Goal: Information Seeking & Learning: Learn about a topic

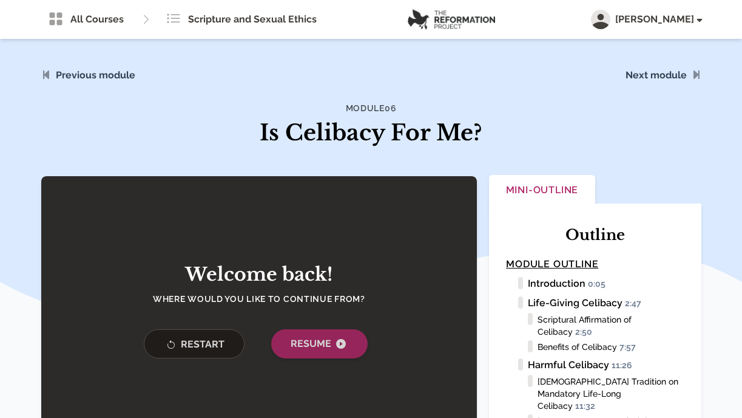
click at [307, 344] on span "Resume" at bounding box center [320, 343] width 58 height 15
click at [300, 346] on span "Resume" at bounding box center [320, 343] width 58 height 15
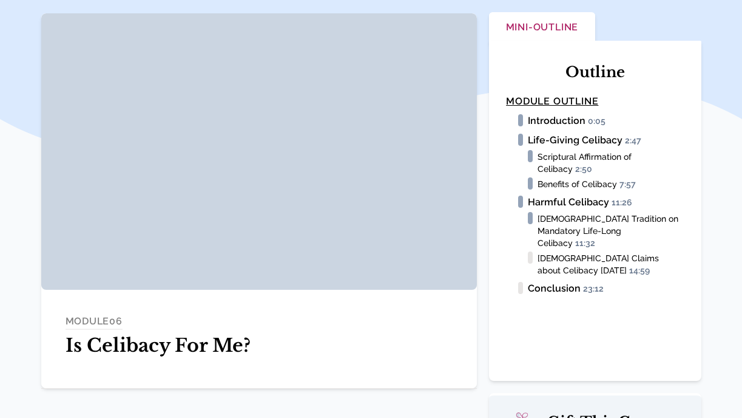
scroll to position [157, 0]
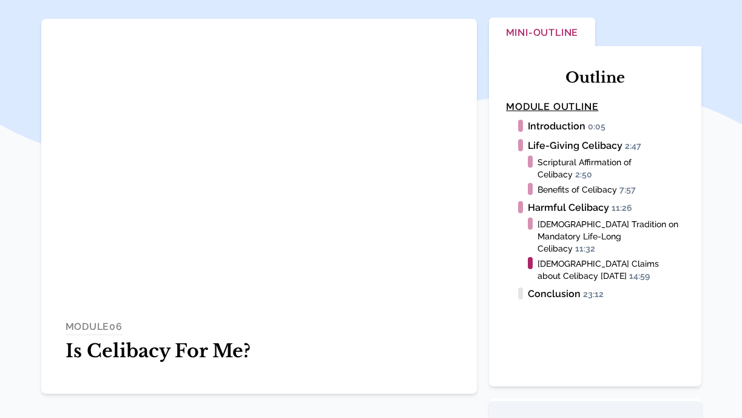
scroll to position [157, 0]
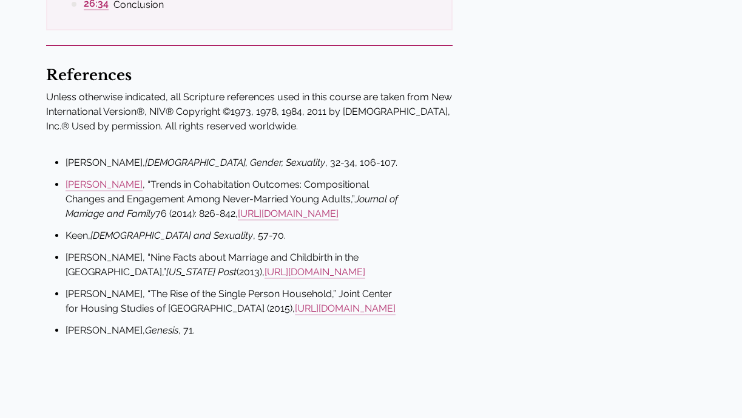
scroll to position [1022, 0]
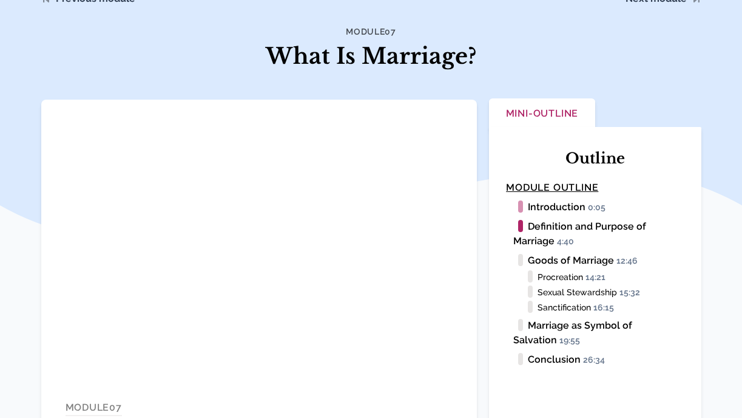
scroll to position [76, 0]
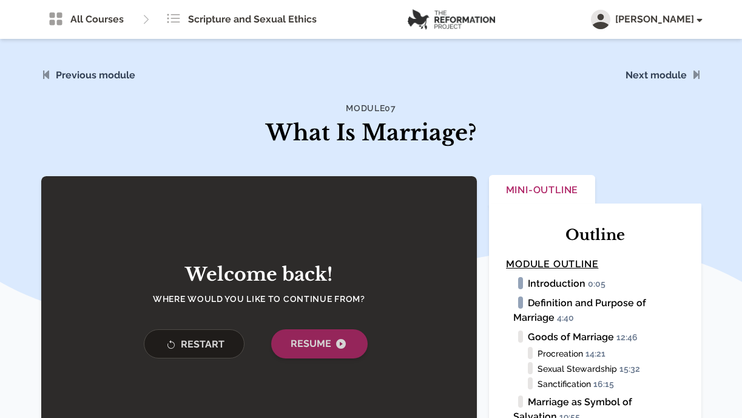
click at [311, 343] on span "Resume" at bounding box center [320, 343] width 58 height 15
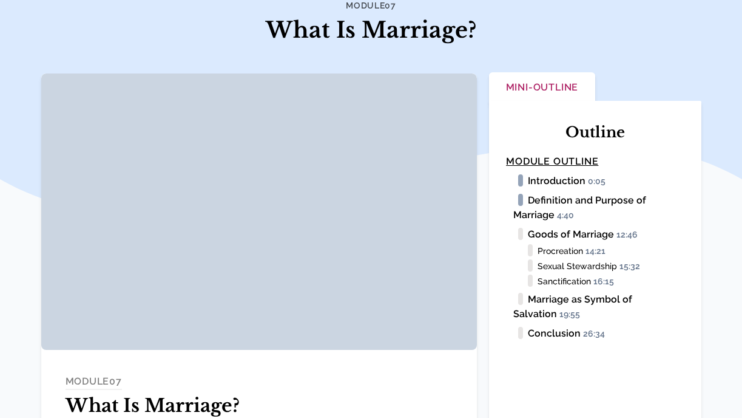
scroll to position [124, 0]
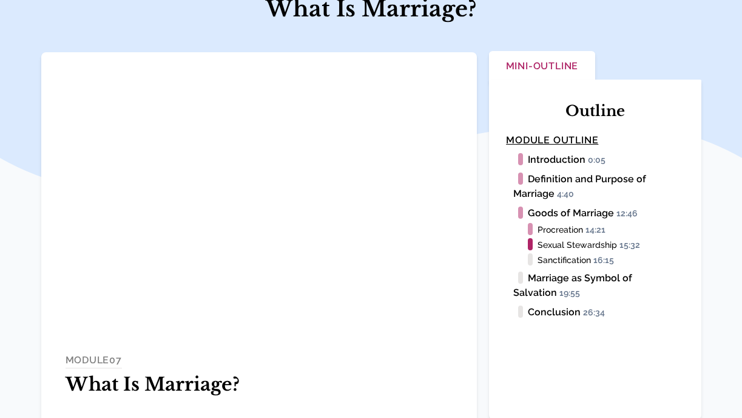
scroll to position [124, 0]
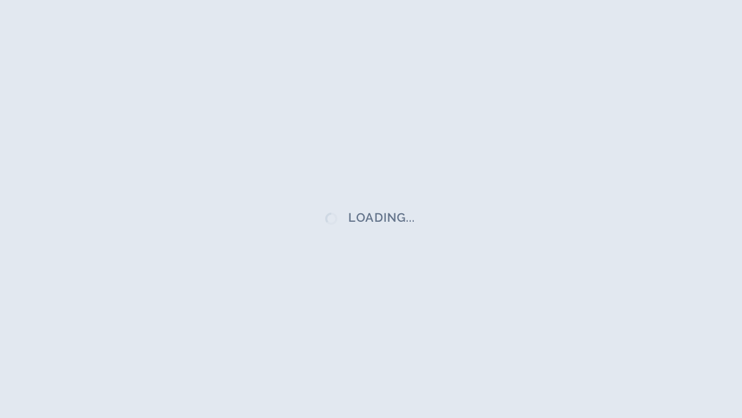
scroll to position [69, 0]
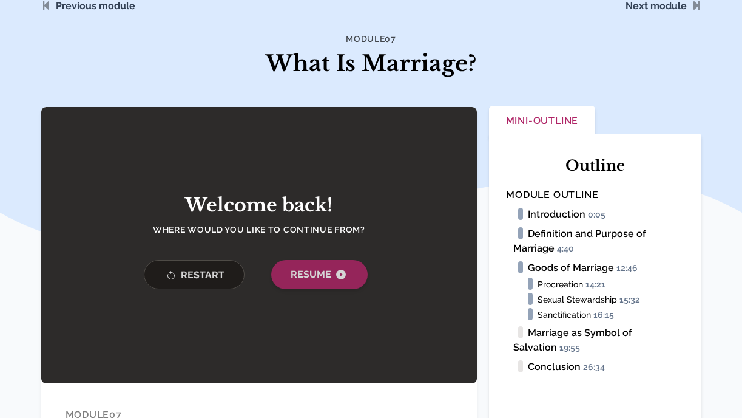
click at [320, 278] on span "Resume" at bounding box center [320, 274] width 58 height 15
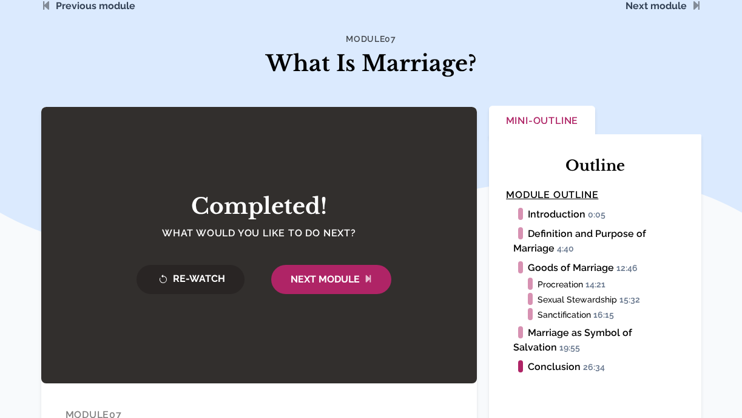
scroll to position [69, 0]
